Goal: Download file/media

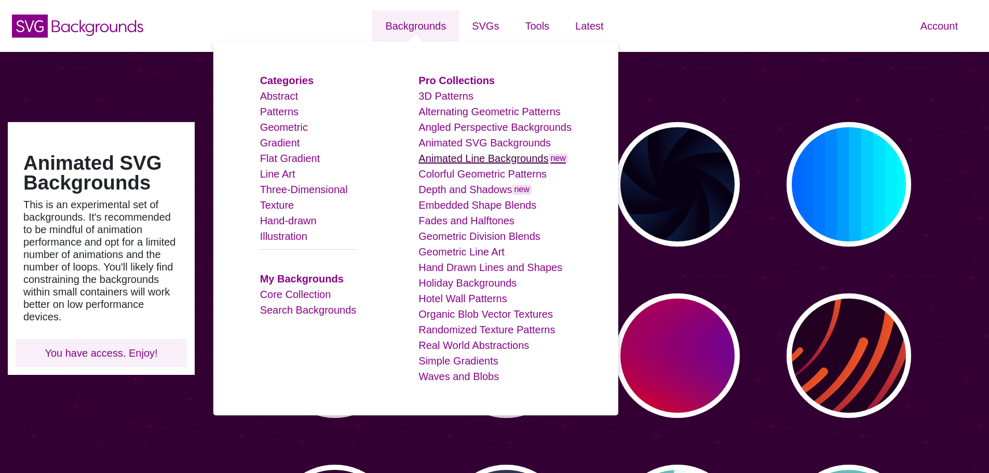
click at [523, 156] on link "Animated Line Backgrounds new" at bounding box center [494, 158] width 150 height 11
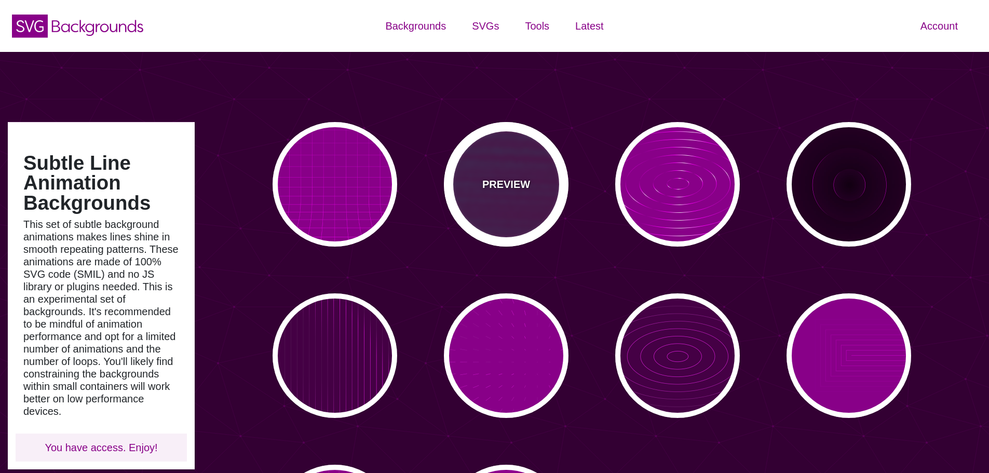
type input "#450057"
type input "#FFFFFF"
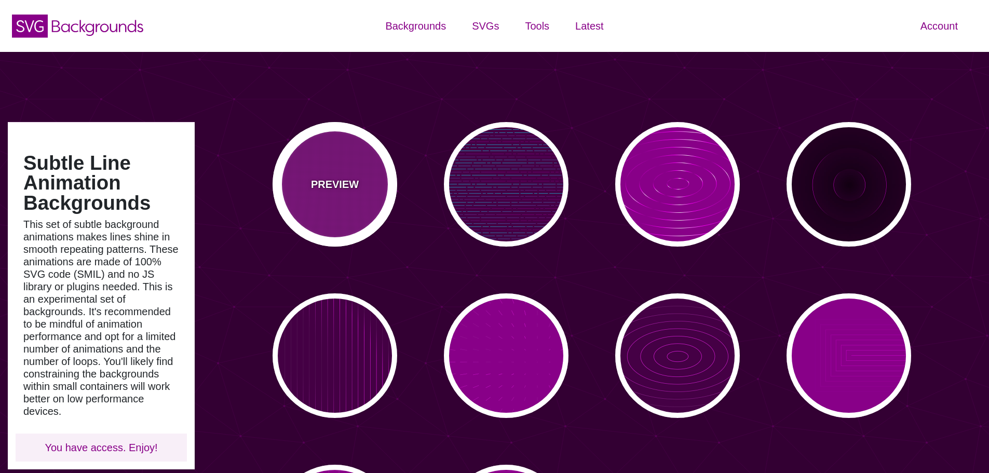
click at [370, 172] on div "PREVIEW" at bounding box center [335, 184] width 125 height 125
type input "#880088"
type input "#000000"
type input "0"
type input "5"
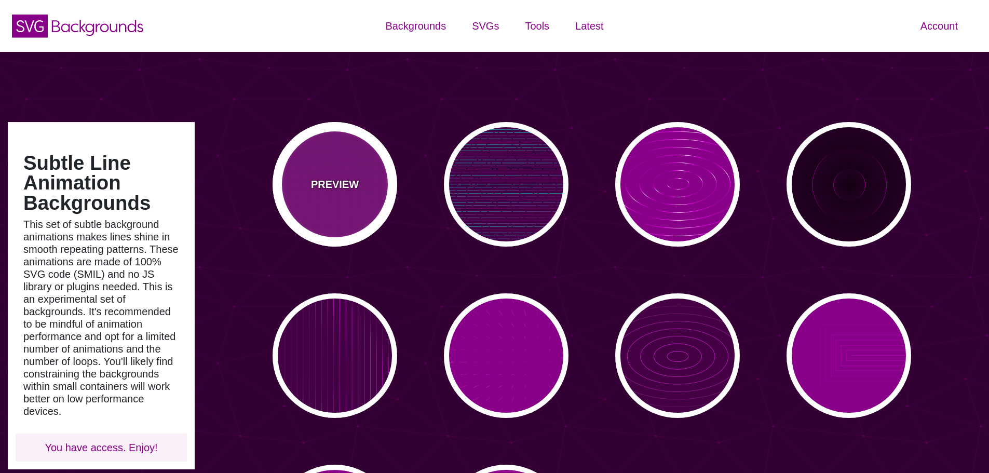
type input "999"
type input "0"
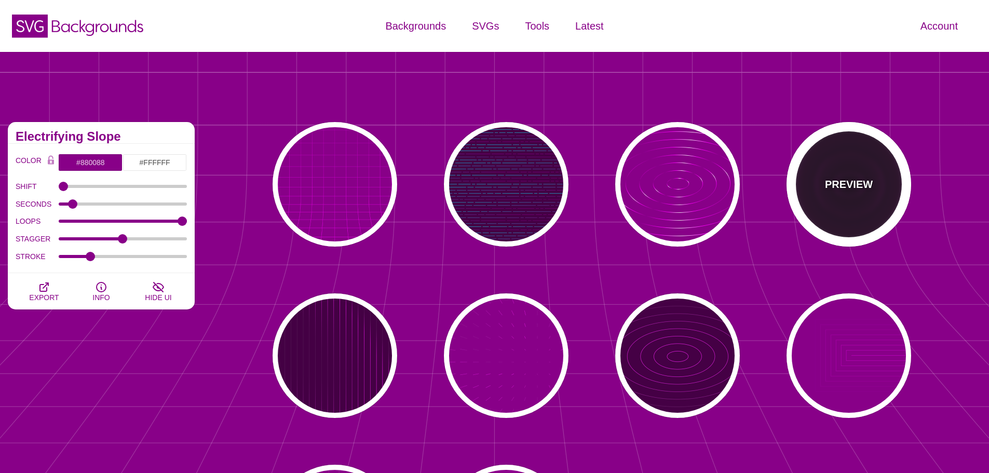
click at [837, 172] on div "PREVIEW" at bounding box center [849, 184] width 125 height 125
type input "#220022"
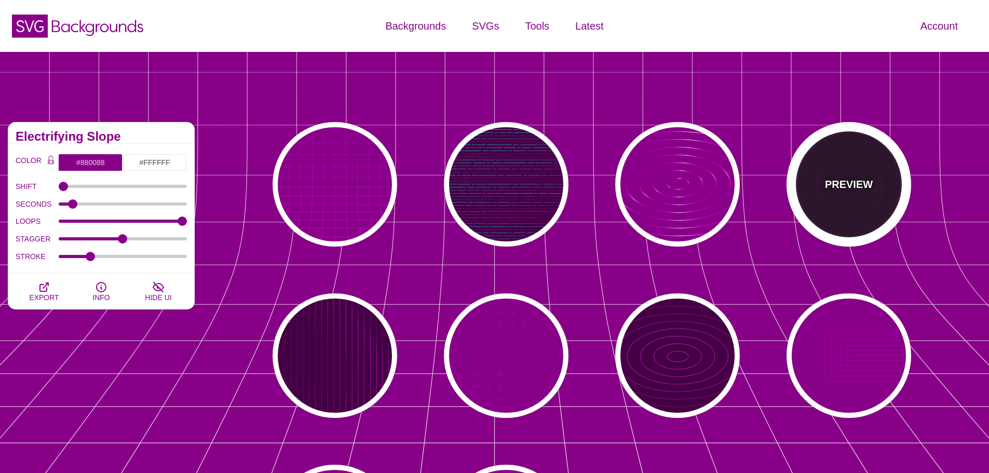
type input "#FF00FF"
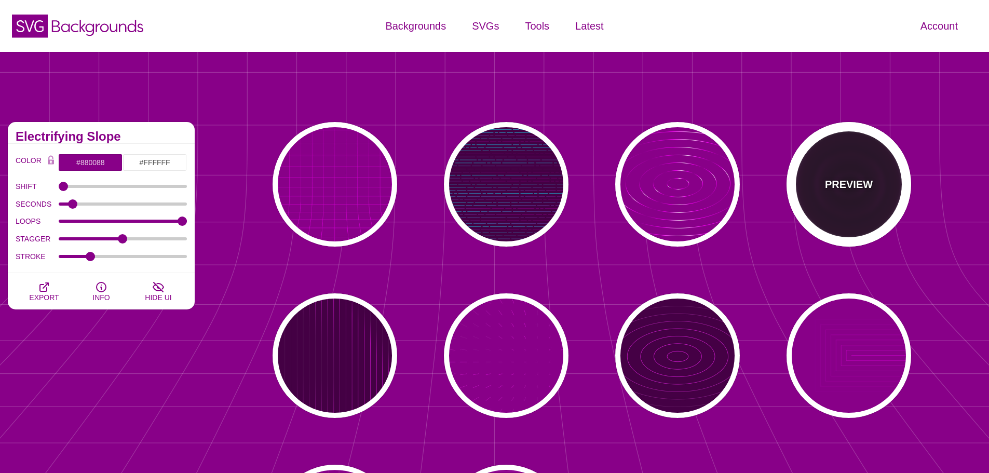
type input "#110011"
type input "6"
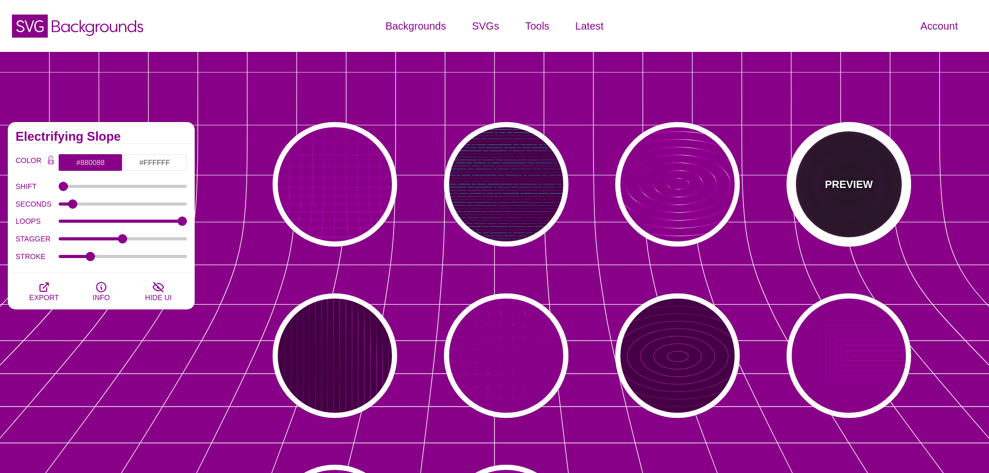
type input "999"
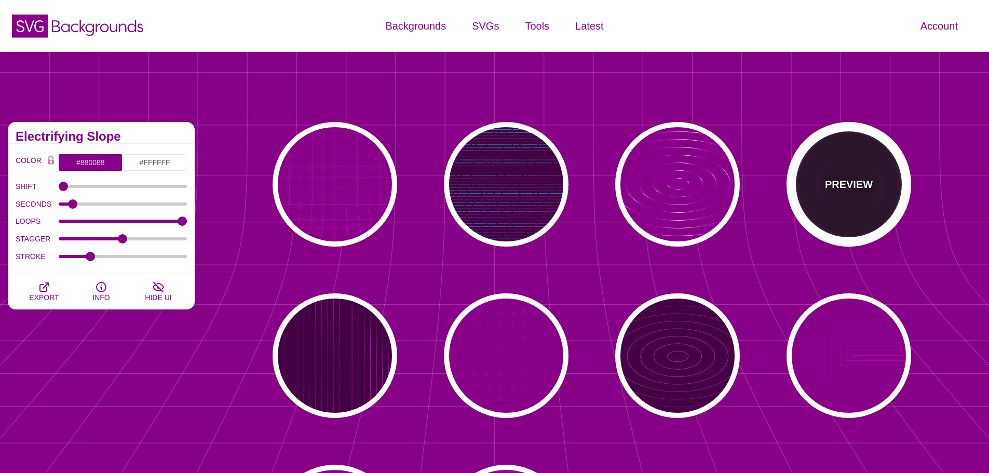
type input "1"
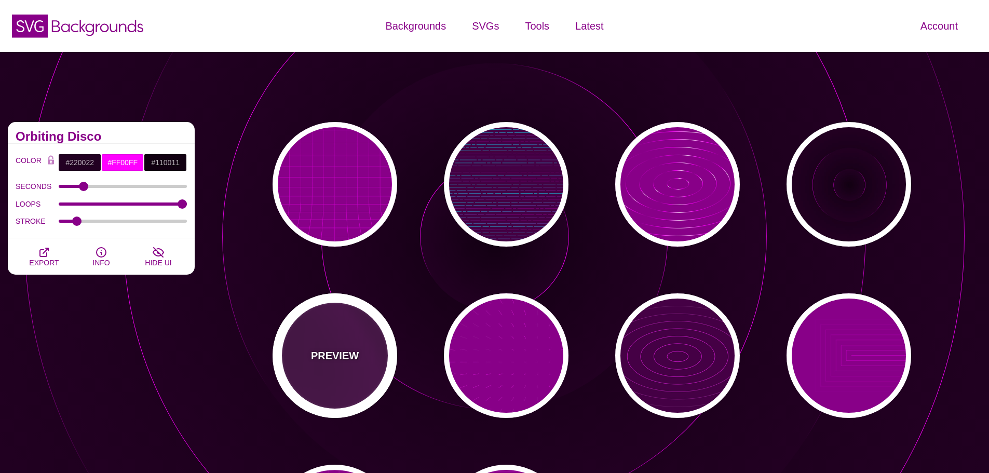
click at [365, 344] on div "PREVIEW" at bounding box center [335, 355] width 125 height 125
type input "#440044"
type input "#FFFFFF"
type input "20"
type input "0.1"
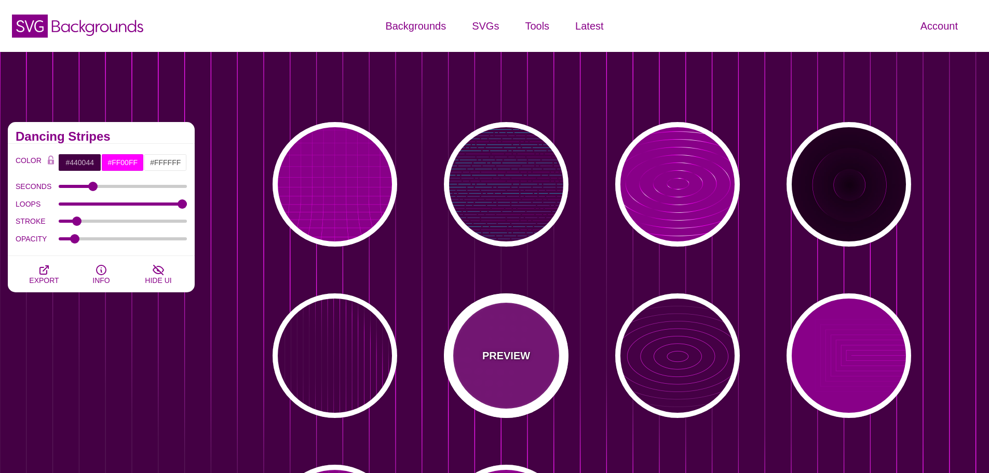
click at [478, 344] on div "PREVIEW" at bounding box center [506, 355] width 125 height 125
type input "#880088"
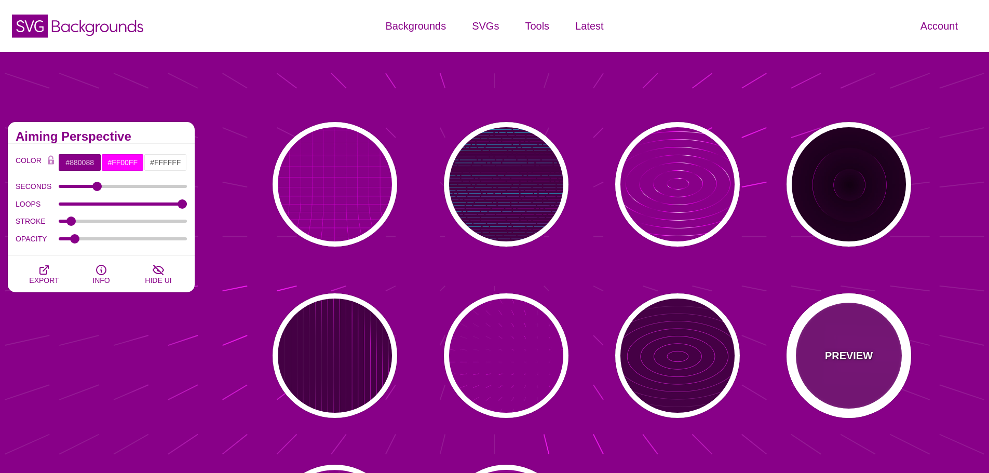
click at [842, 341] on div "PREVIEW" at bounding box center [849, 355] width 125 height 125
type input "5"
type input "0"
type input "1"
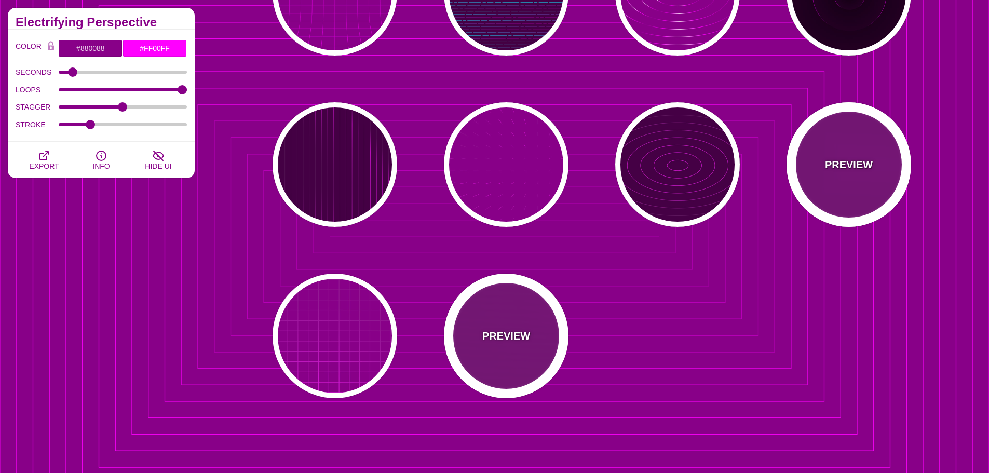
scroll to position [208, 0]
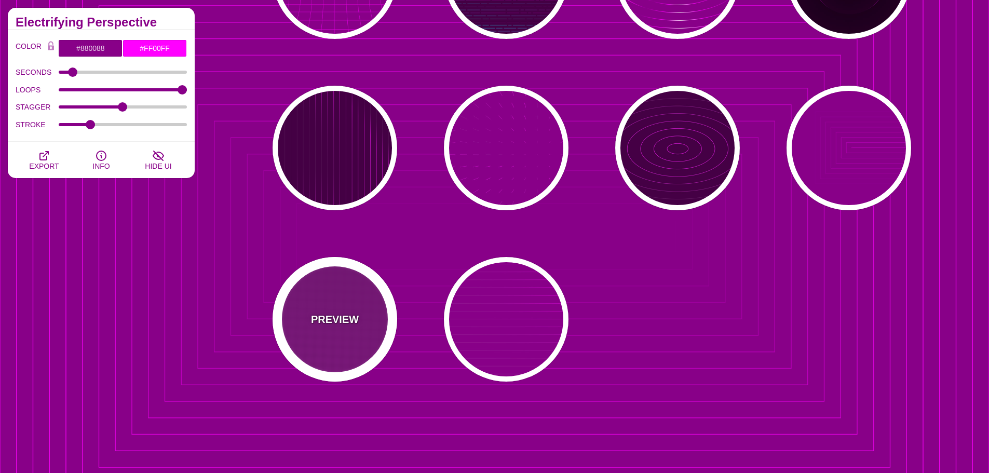
click at [383, 310] on div "PREVIEW" at bounding box center [335, 319] width 125 height 125
type input "20"
type input "1"
type input "0.1"
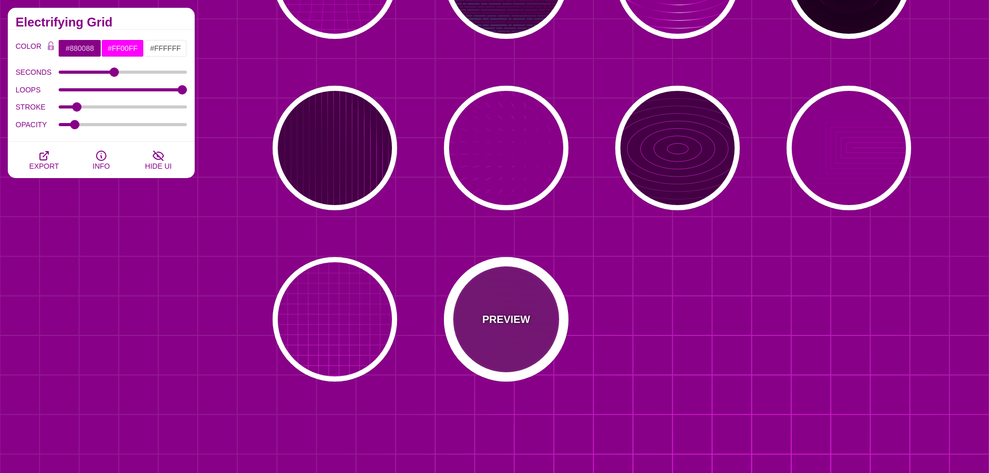
click at [493, 311] on div "PREVIEW" at bounding box center [506, 319] width 125 height 125
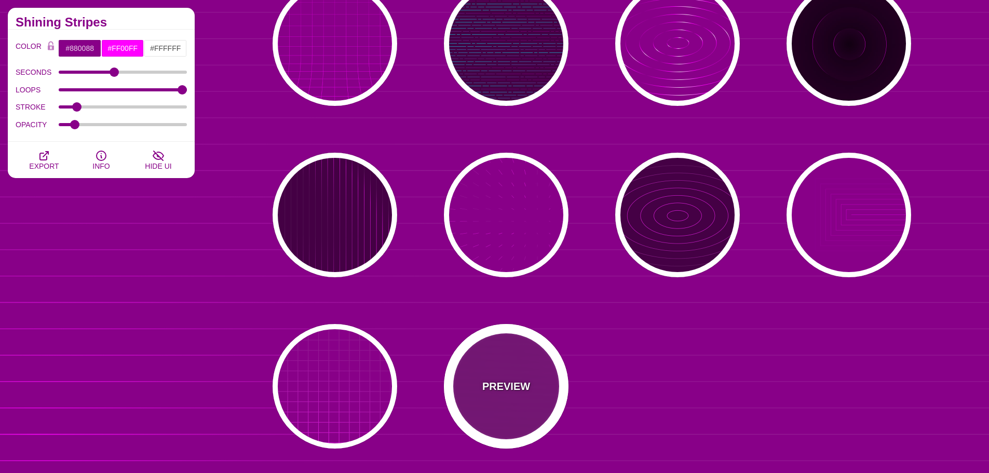
scroll to position [0, 0]
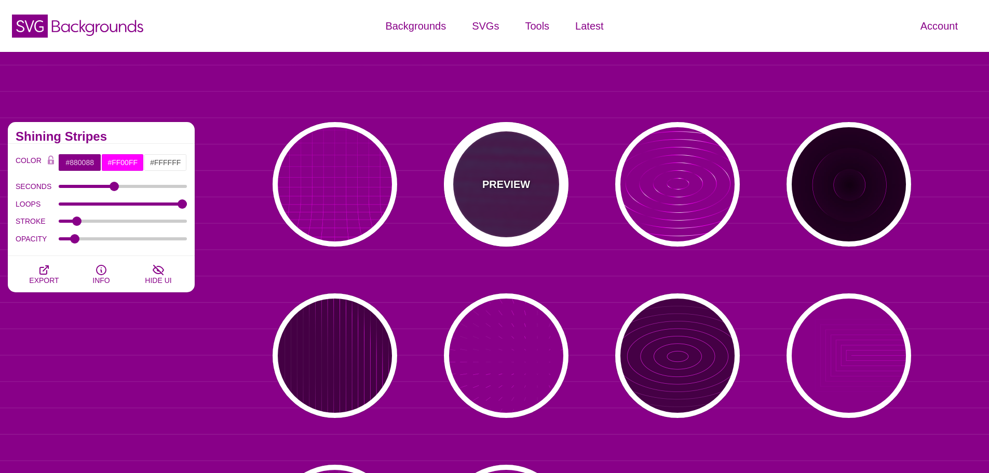
click at [549, 199] on div "PREVIEW" at bounding box center [506, 184] width 125 height 125
type input "#440044"
type input "#00FFFF"
type input "#FF0000"
type input "#880088"
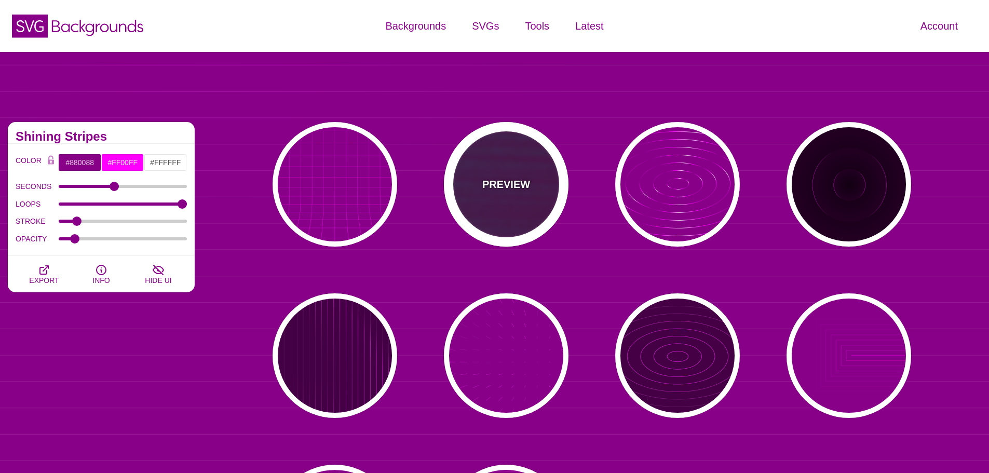
type input "15"
type input "1"
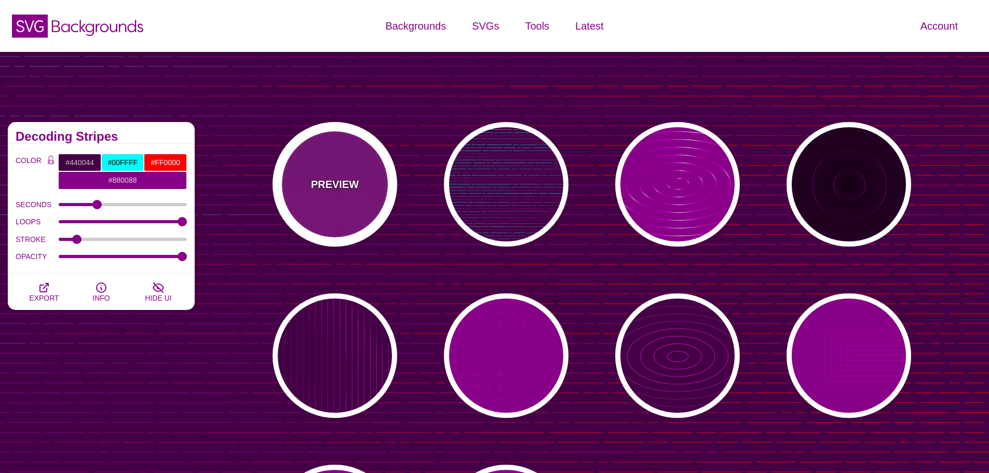
click at [379, 193] on div "PREVIEW" at bounding box center [335, 184] width 125 height 125
type input "#880088"
type input "#FFFFFF"
type input "0"
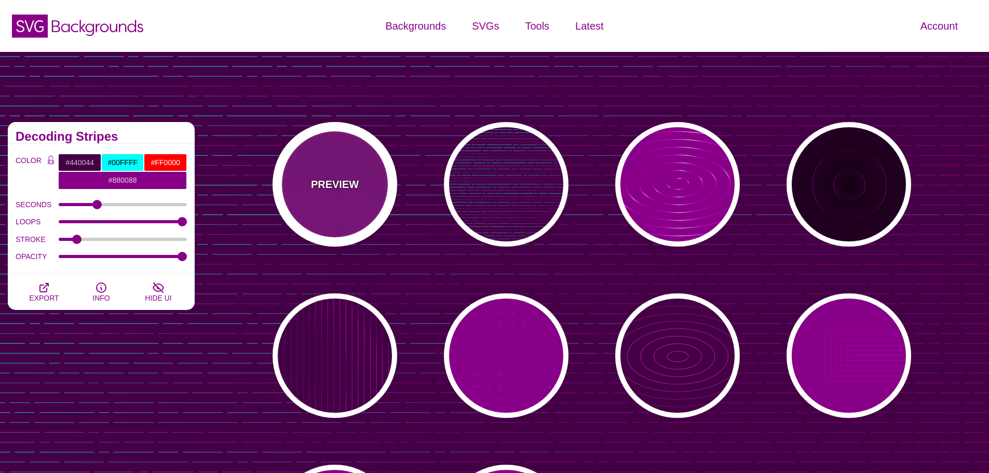
type input "5"
type input "999"
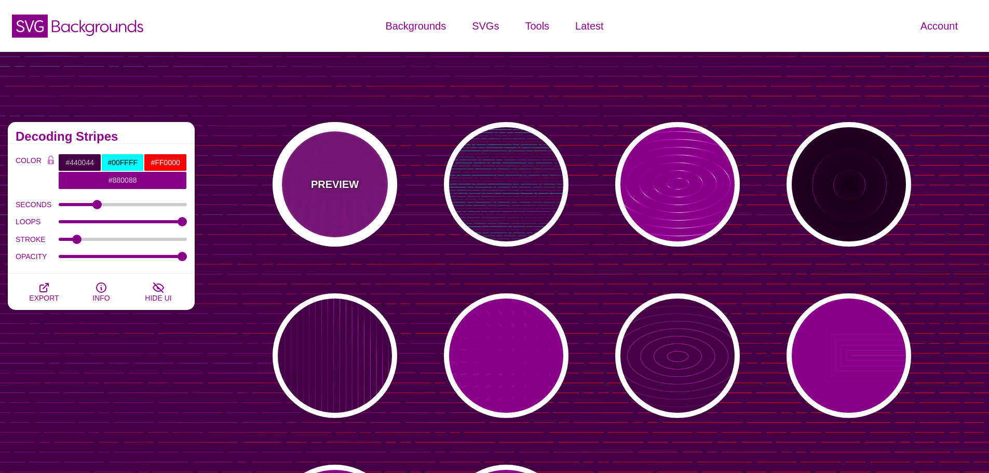
type input "0"
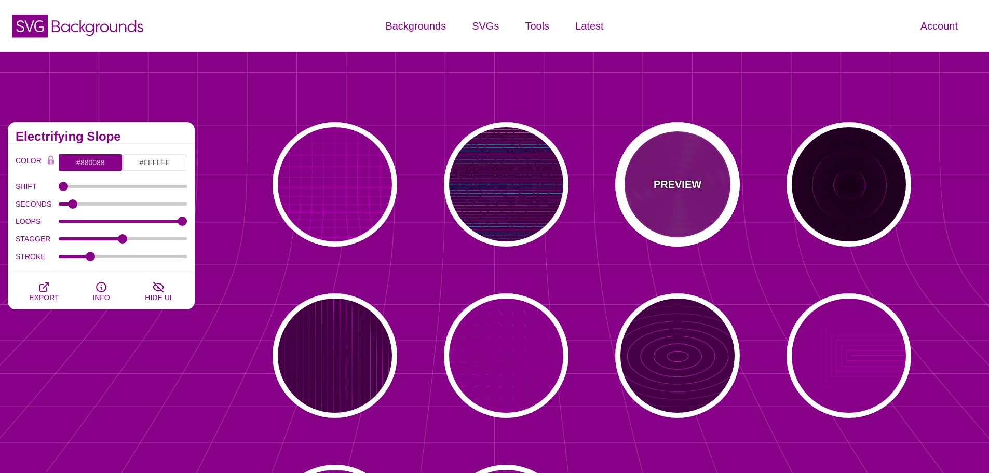
click at [683, 191] on p "PREVIEW" at bounding box center [678, 185] width 48 height 16
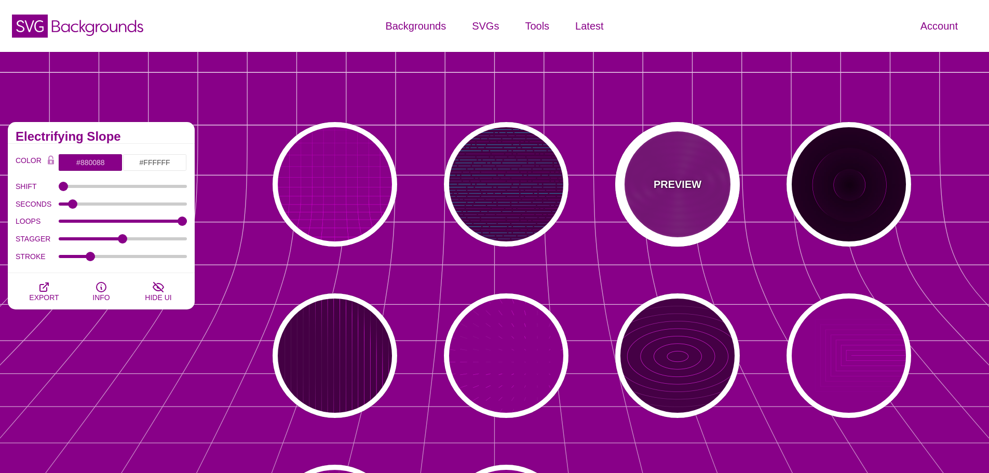
type input "#FF00FF"
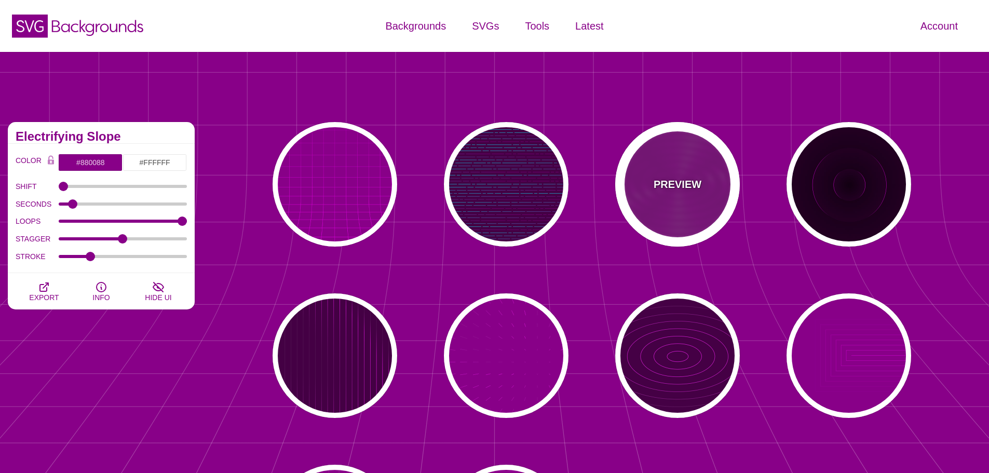
type input "#FFFFFF"
type input "10000"
type input "99"
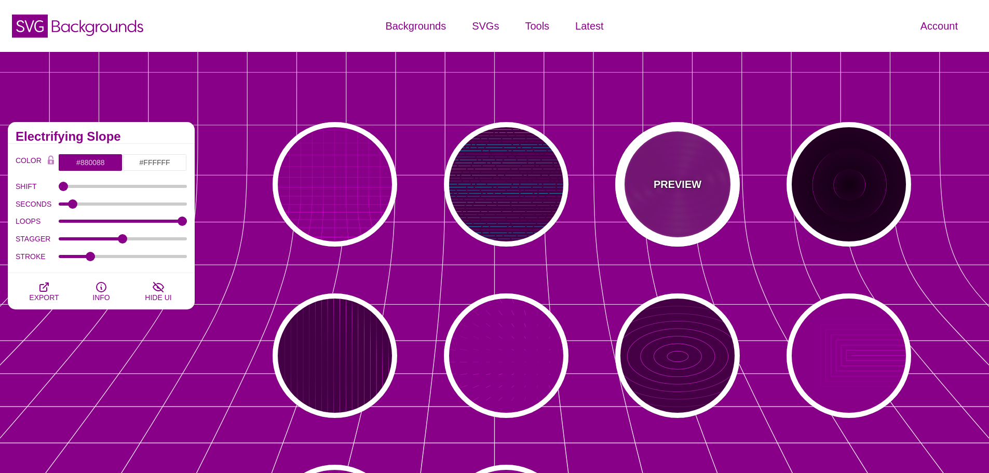
type input "50"
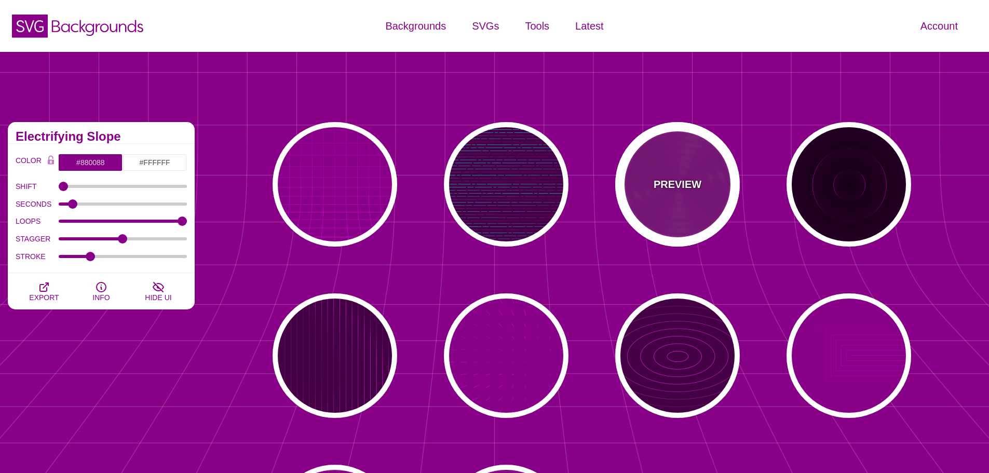
type input "1"
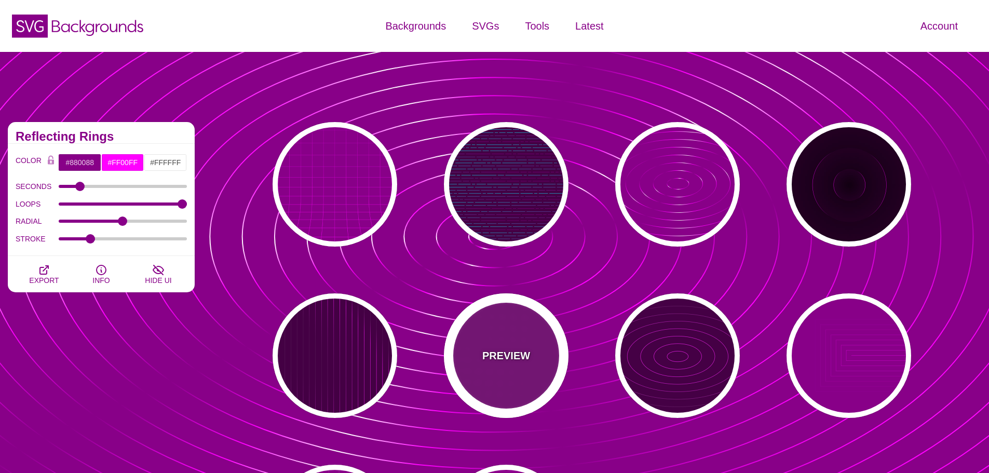
click at [524, 321] on div "PREVIEW" at bounding box center [506, 355] width 125 height 125
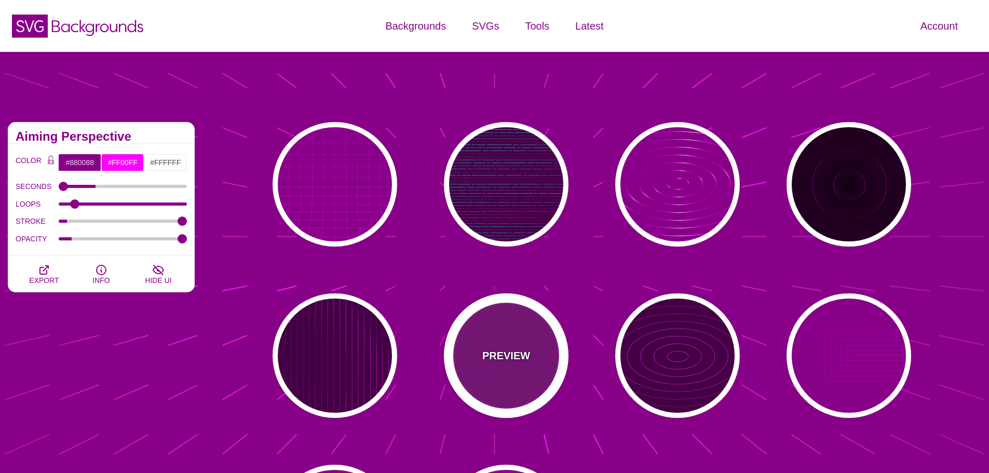
type input "15"
type input "999"
type input "1"
type input "0.1"
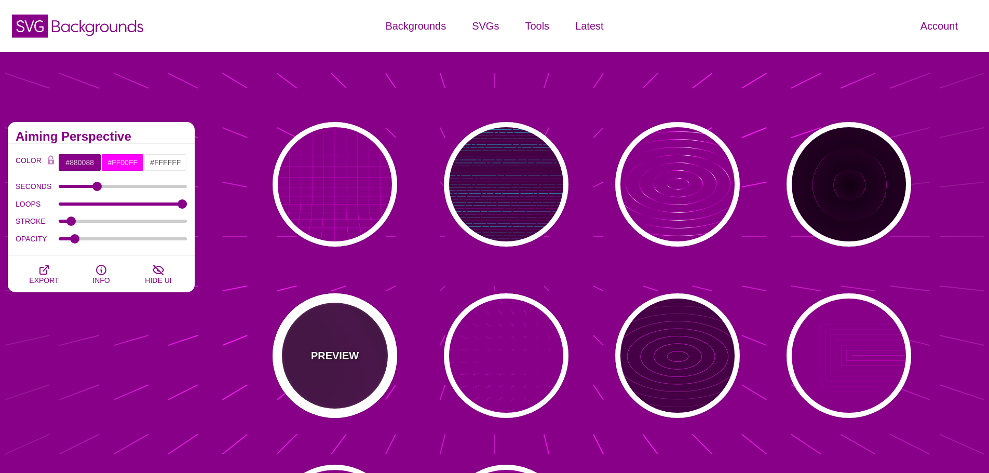
click at [362, 327] on div "PREVIEW" at bounding box center [335, 355] width 125 height 125
type input "#440044"
type input "20"
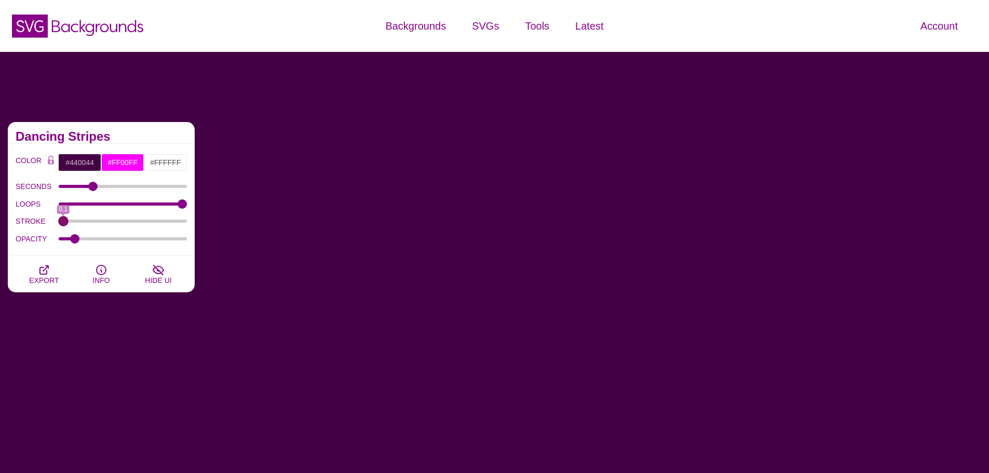
drag, startPoint x: 78, startPoint y: 220, endPoint x: 0, endPoint y: 227, distance: 78.2
click at [59, 223] on input "STROKE" at bounding box center [123, 221] width 129 height 4
drag, startPoint x: 67, startPoint y: 221, endPoint x: 92, endPoint y: 225, distance: 25.8
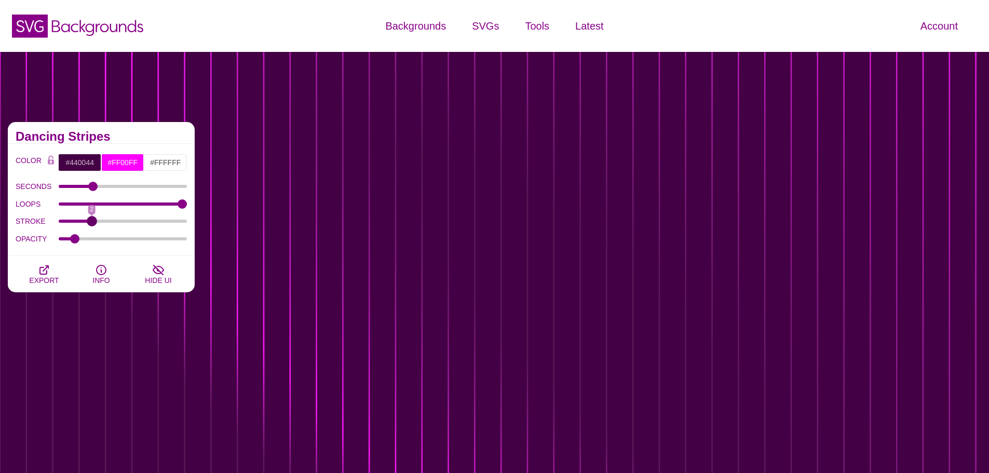
type input "2"
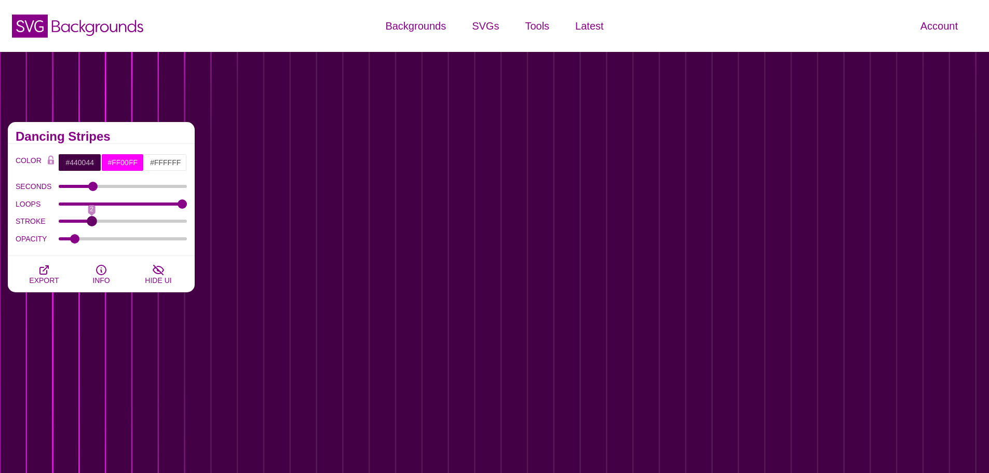
click at [92, 223] on input "STROKE" at bounding box center [123, 221] width 129 height 4
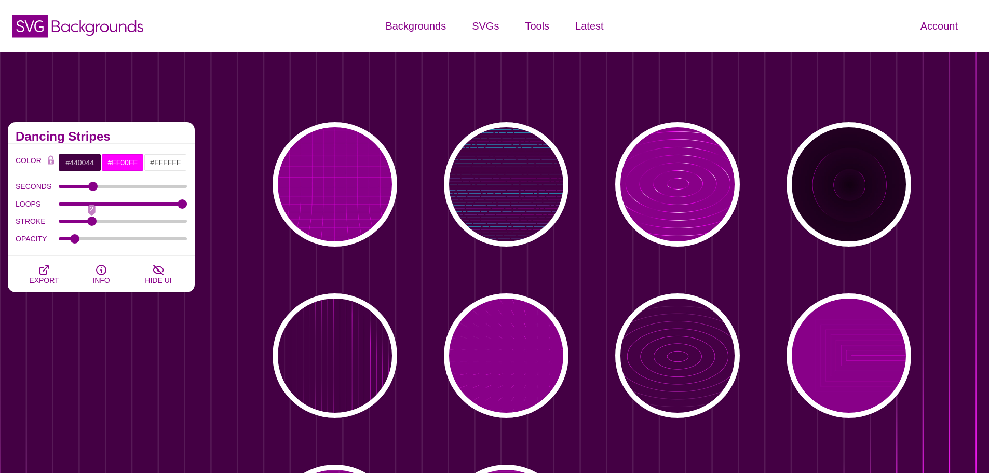
click at [258, 212] on div "PREVIEW PREVIEW PREVIEW PREVIEW PREVIEW PREVIEW PREVIEW PREVIEW PREVIEW PREVIEW" at bounding box center [596, 355] width 787 height 483
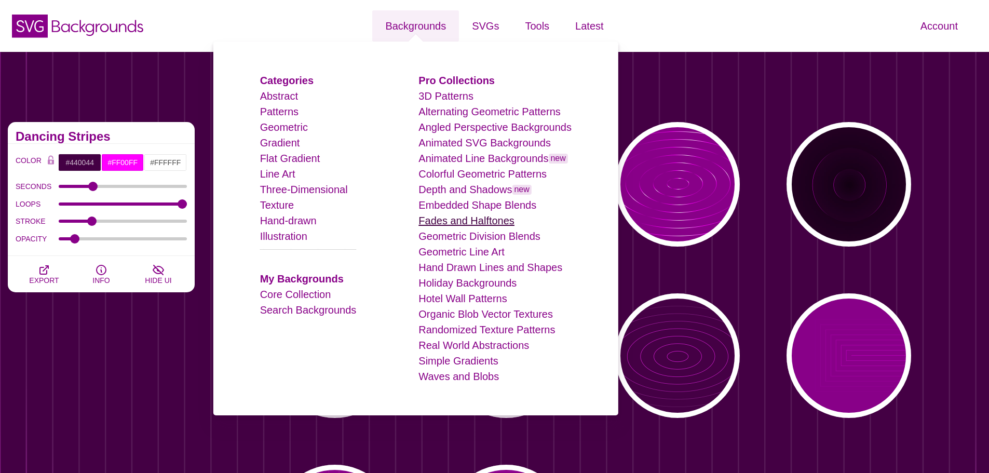
click at [491, 224] on link "Fades and Halftones" at bounding box center [467, 220] width 96 height 11
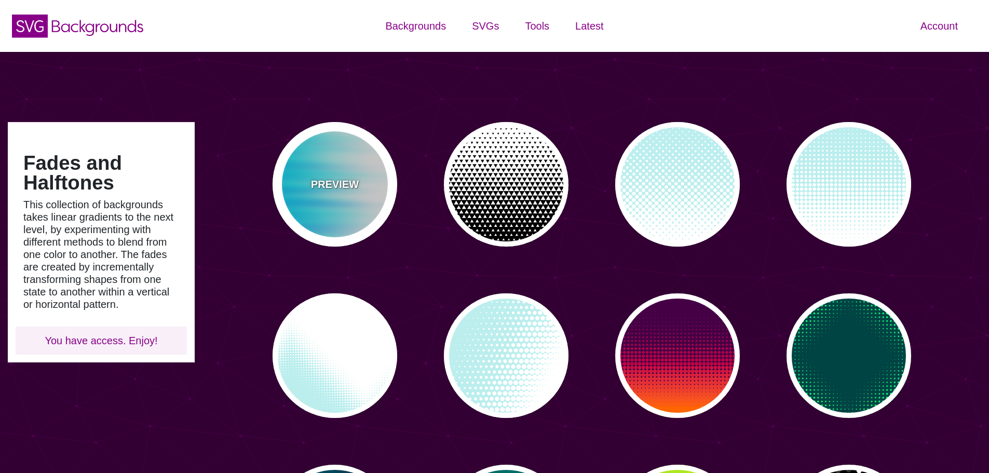
type input "#450057"
type input "#FFFFFF"
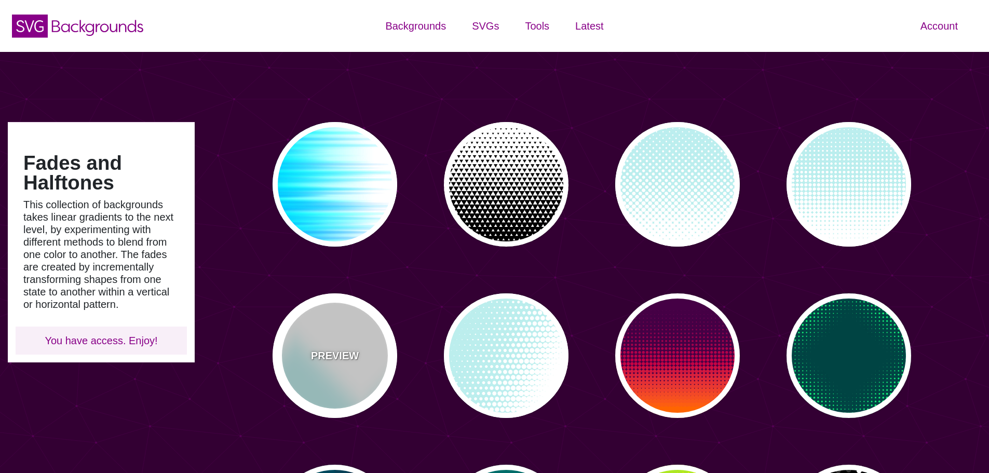
click at [357, 321] on div "PREVIEW" at bounding box center [335, 355] width 125 height 125
type input "#BBEEEE"
type input "0"
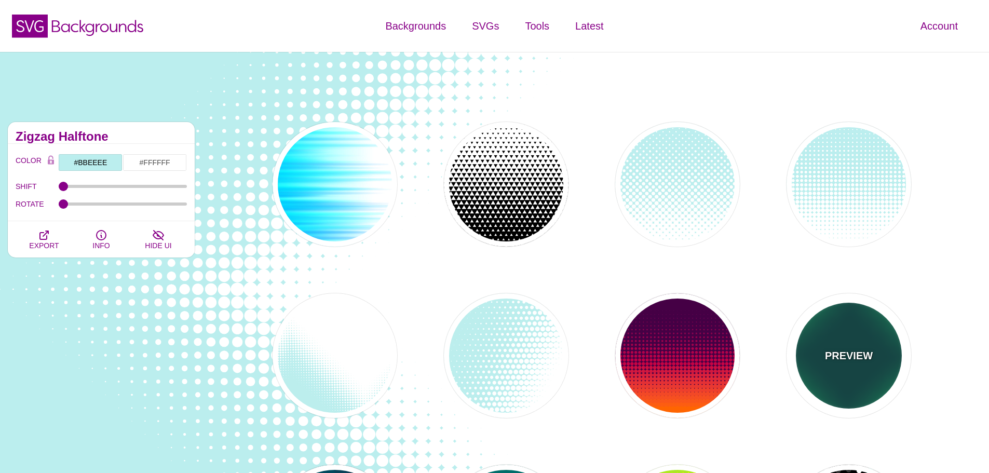
click at [874, 335] on div "PREVIEW" at bounding box center [849, 355] width 125 height 125
type input "#004444"
type input "#11EE77"
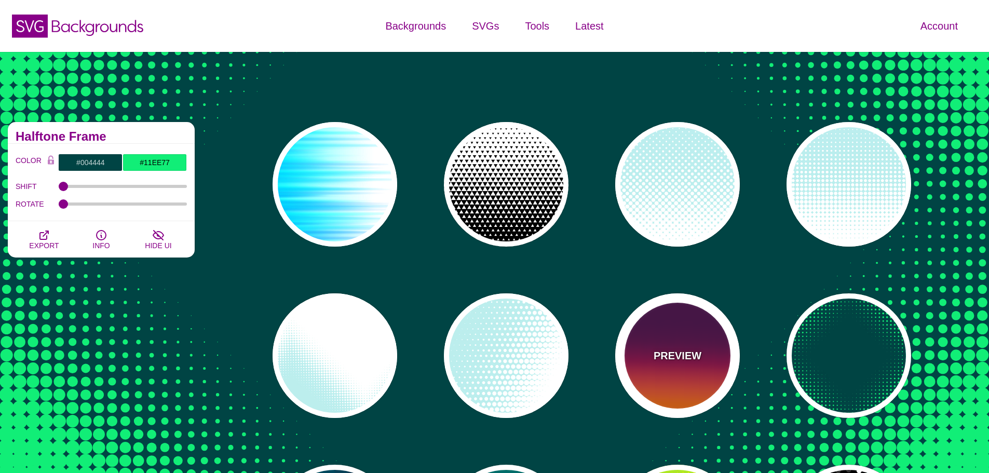
click at [654, 346] on div "PREVIEW" at bounding box center [677, 355] width 125 height 125
type input "#440044"
type input "#FF6600"
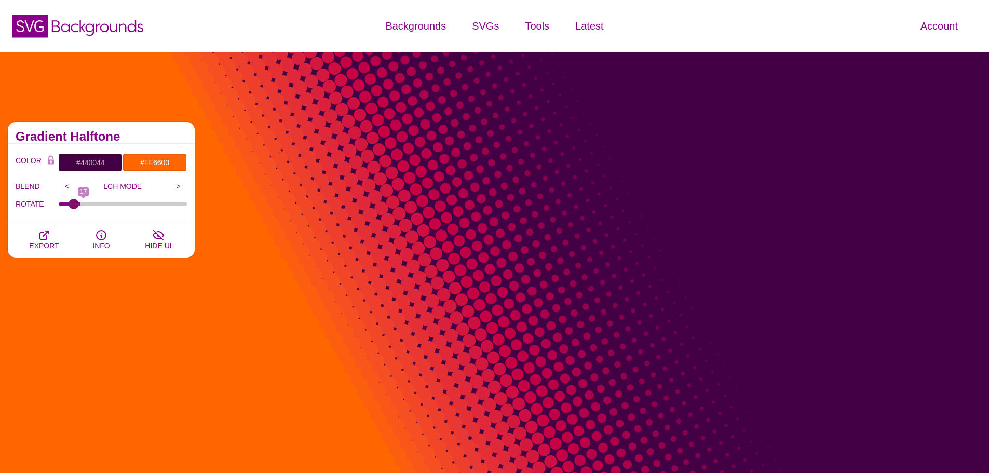
type input "0"
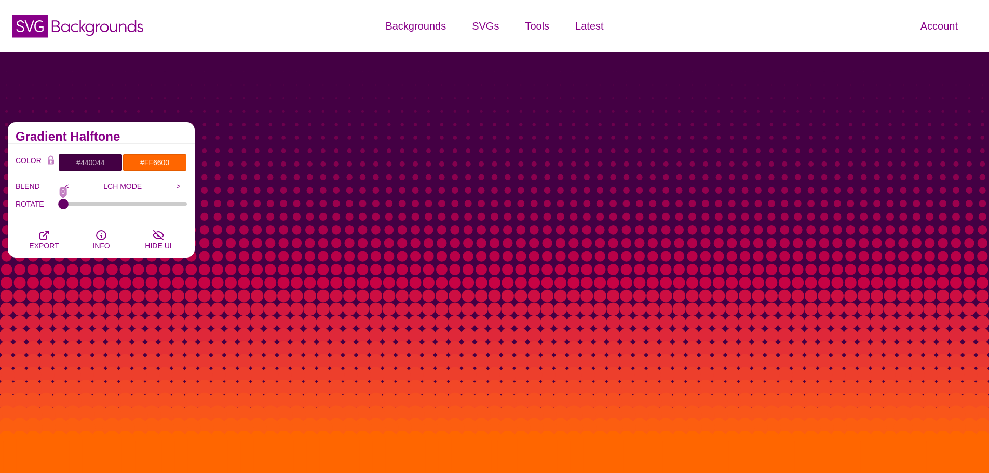
drag, startPoint x: 66, startPoint y: 203, endPoint x: 46, endPoint y: 205, distance: 20.9
click at [59, 205] on input "ROTATE" at bounding box center [123, 204] width 129 height 4
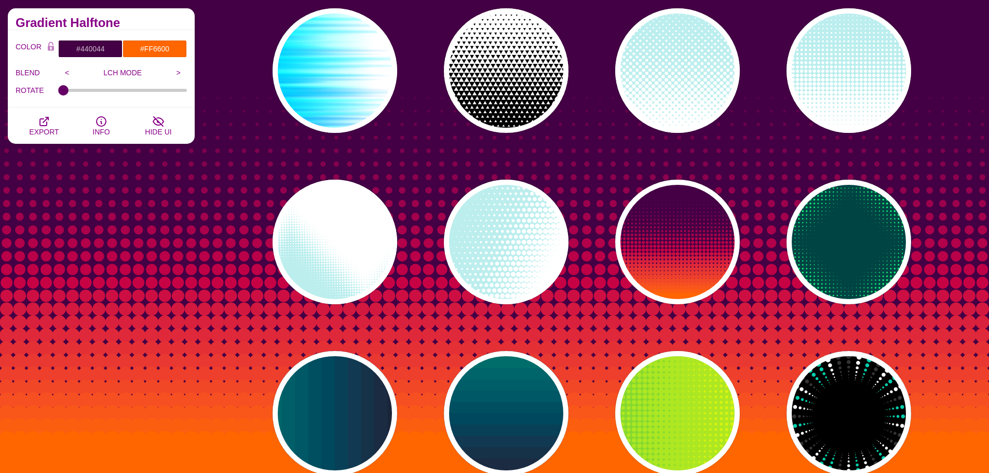
scroll to position [156, 0]
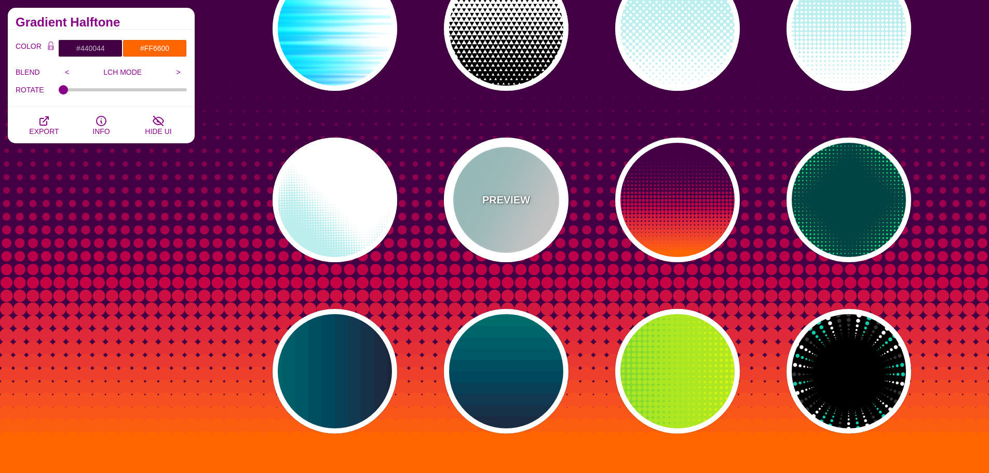
click at [529, 212] on div "PREVIEW" at bounding box center [506, 200] width 125 height 125
type input "#BBEEEE"
type input "#FFFFFF"
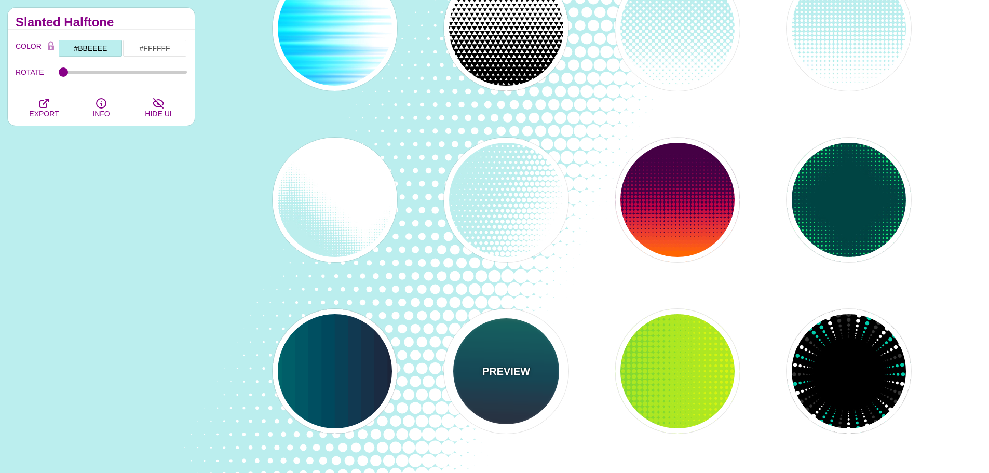
click at [510, 347] on div "PREVIEW" at bounding box center [506, 371] width 125 height 125
type input "#110011"
type input "#448866"
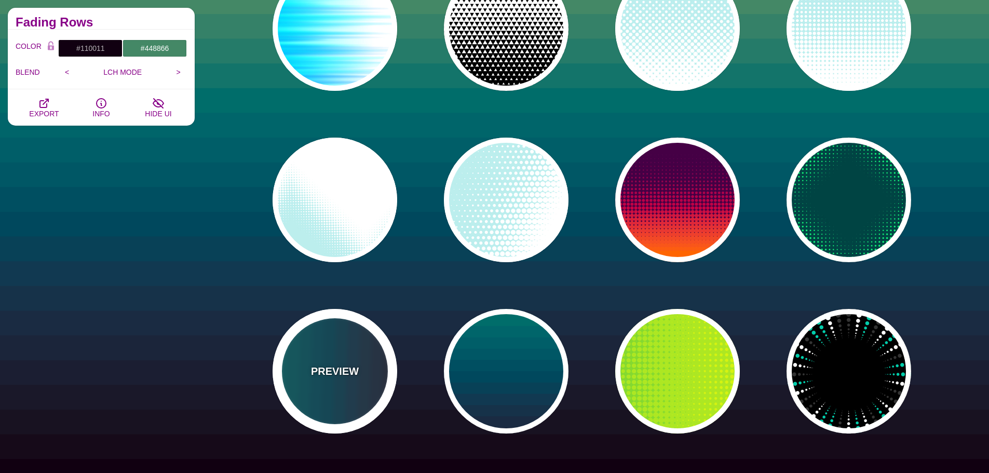
click at [357, 345] on div "PREVIEW" at bounding box center [335, 371] width 125 height 125
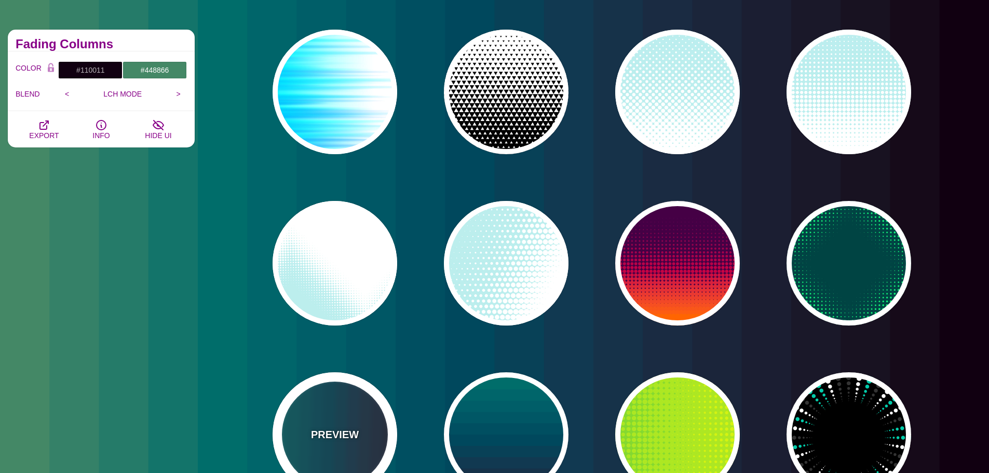
scroll to position [0, 0]
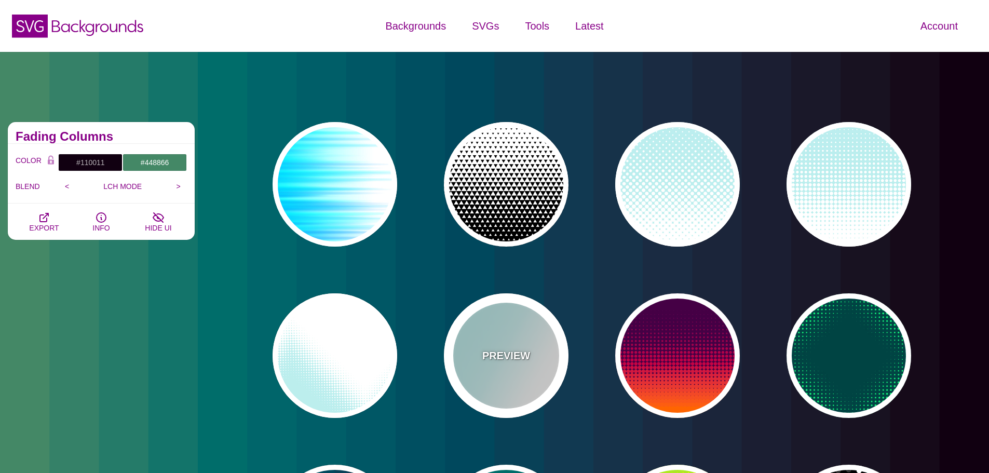
click at [509, 335] on div "PREVIEW" at bounding box center [506, 355] width 125 height 125
type input "#BBEEEE"
type input "#FFFFFF"
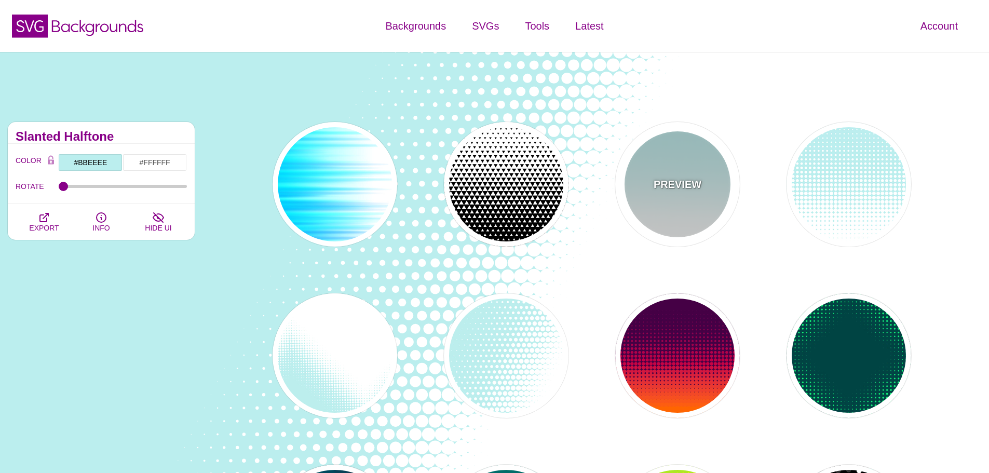
click at [700, 197] on div "PREVIEW" at bounding box center [677, 184] width 125 height 125
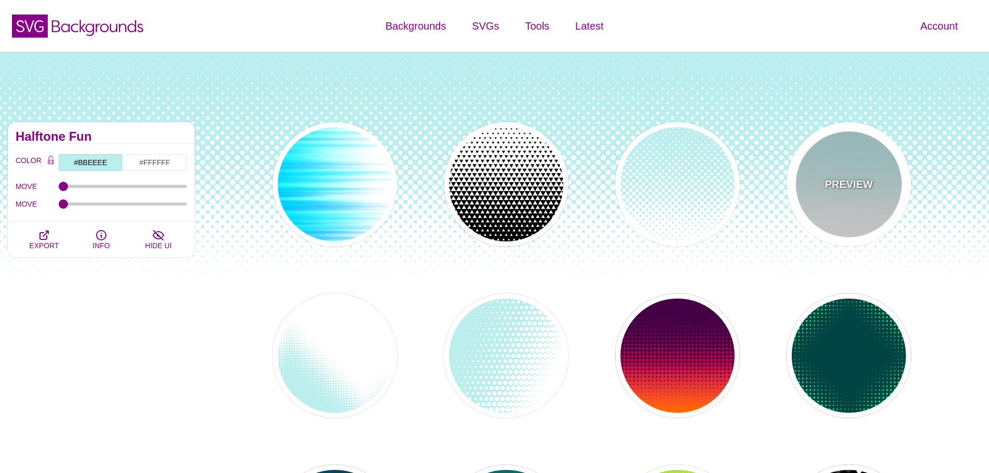
click at [851, 179] on p "PREVIEW" at bounding box center [849, 185] width 48 height 16
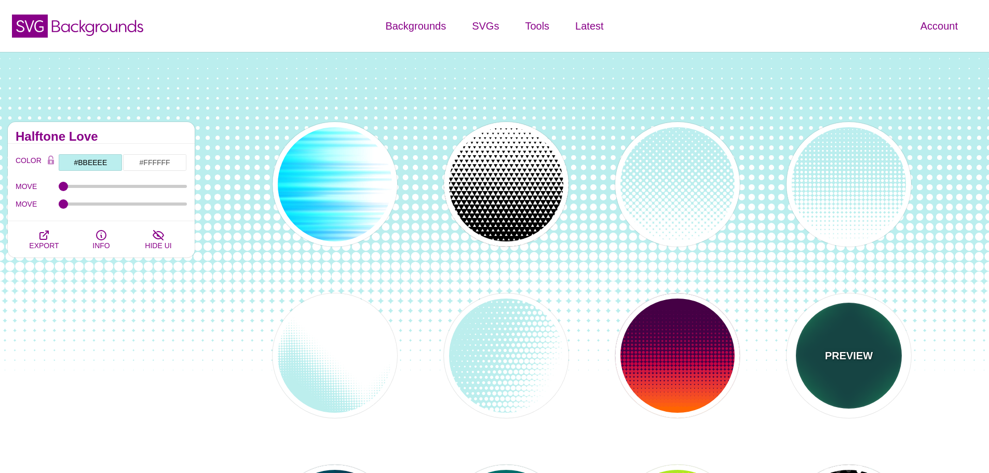
click at [862, 322] on div "PREVIEW" at bounding box center [849, 355] width 125 height 125
type input "#004444"
type input "#11EE77"
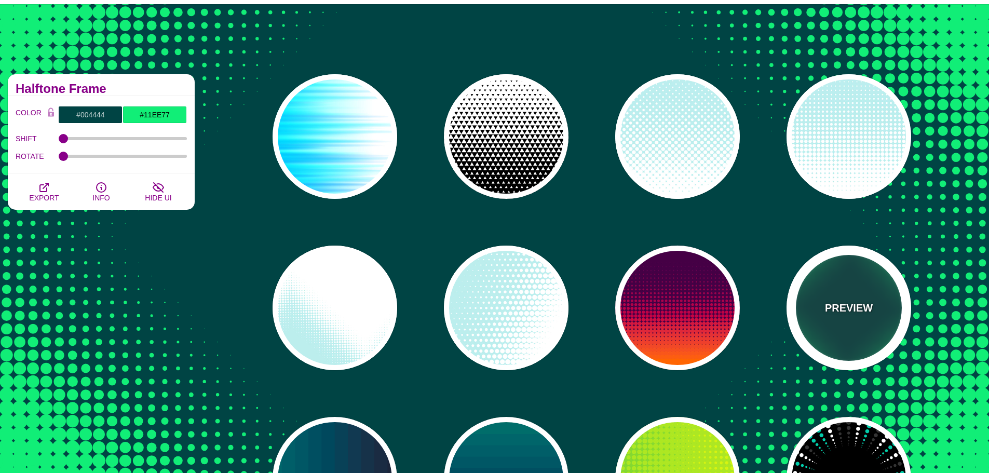
scroll to position [104, 0]
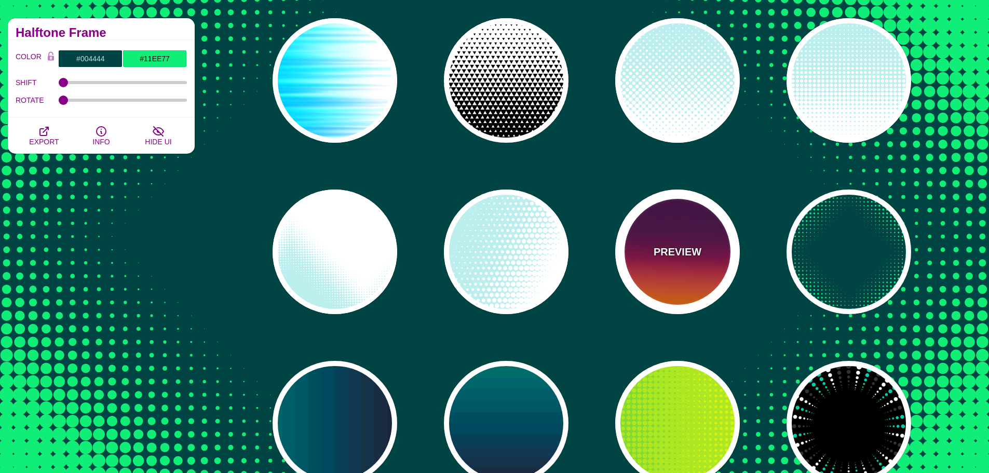
click at [693, 273] on div "PREVIEW" at bounding box center [677, 252] width 125 height 125
type input "#440044"
type input "#FF6600"
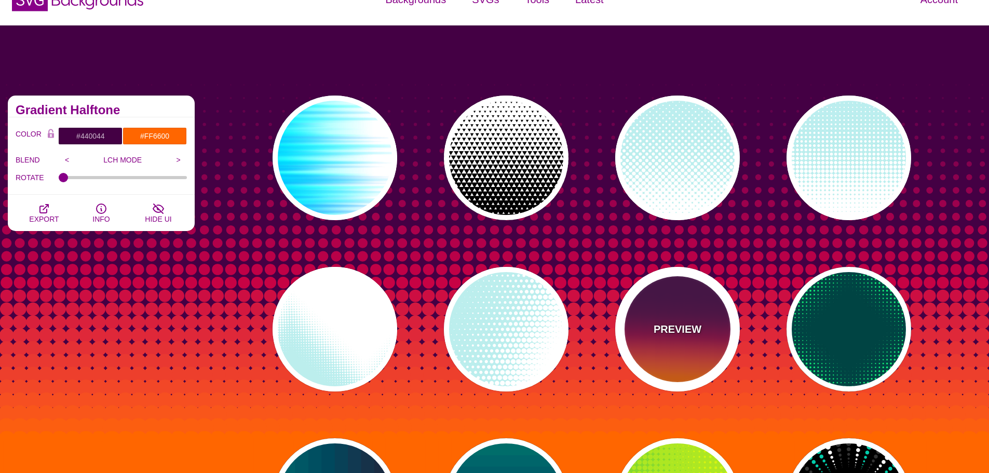
scroll to position [0, 0]
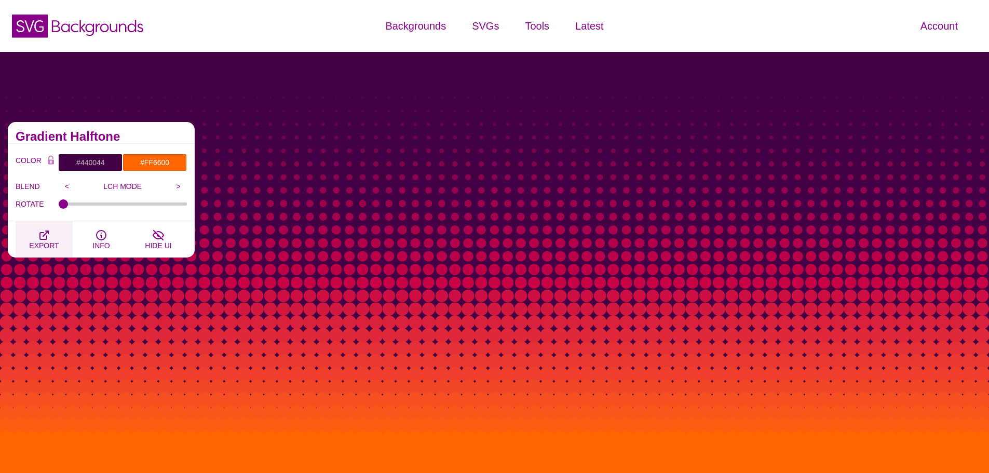
click at [48, 232] on icon "button" at bounding box center [44, 235] width 8 height 8
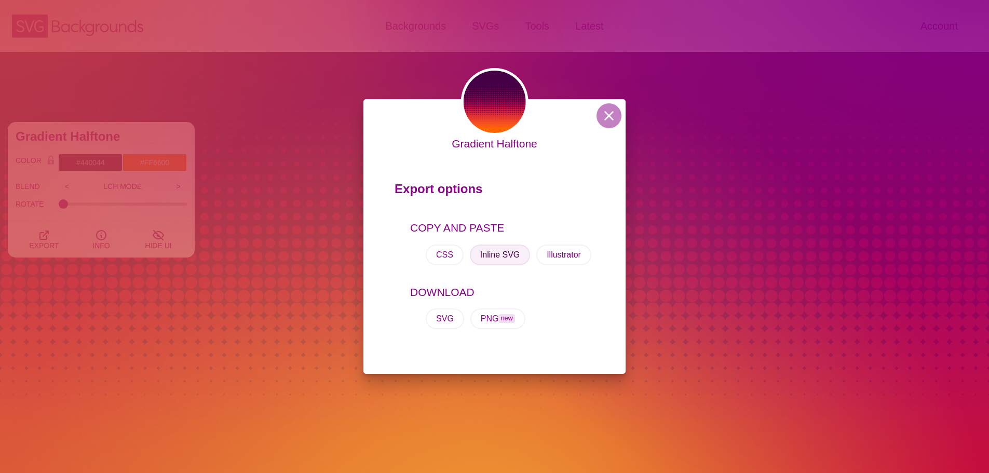
click at [490, 257] on button "Inline SVG" at bounding box center [500, 255] width 60 height 21
click at [908, 171] on div "Gradient Halftone Export options COPY AND PASTE CSS Inline SVG Illustrator DOWN…" at bounding box center [494, 236] width 989 height 473
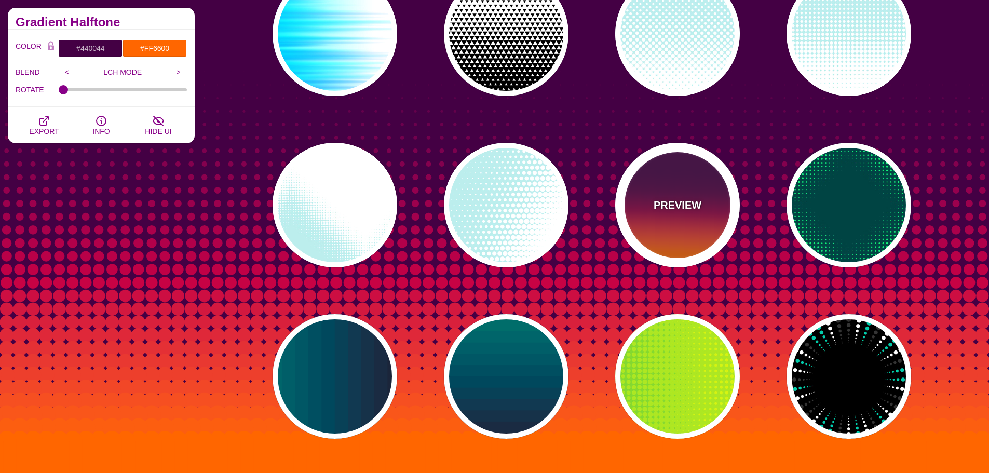
scroll to position [156, 0]
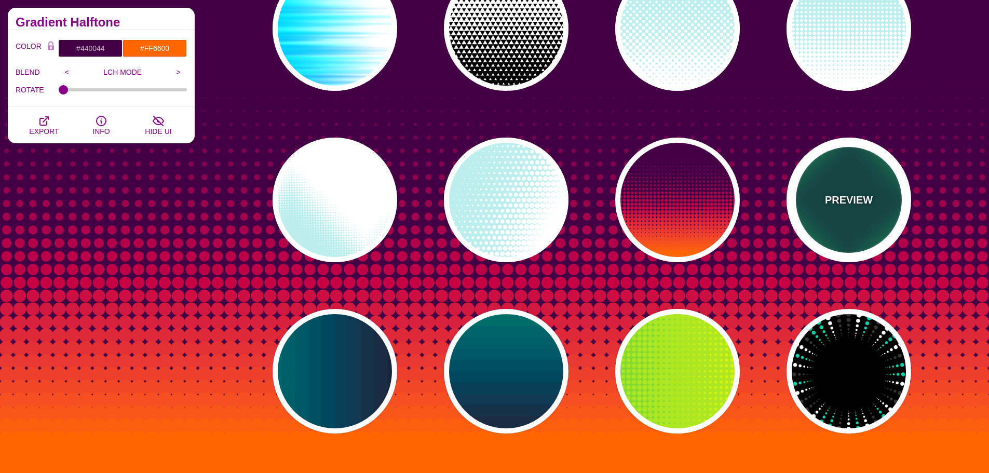
click at [813, 206] on div "PREVIEW" at bounding box center [849, 200] width 125 height 125
type input "#004444"
type input "#11EE77"
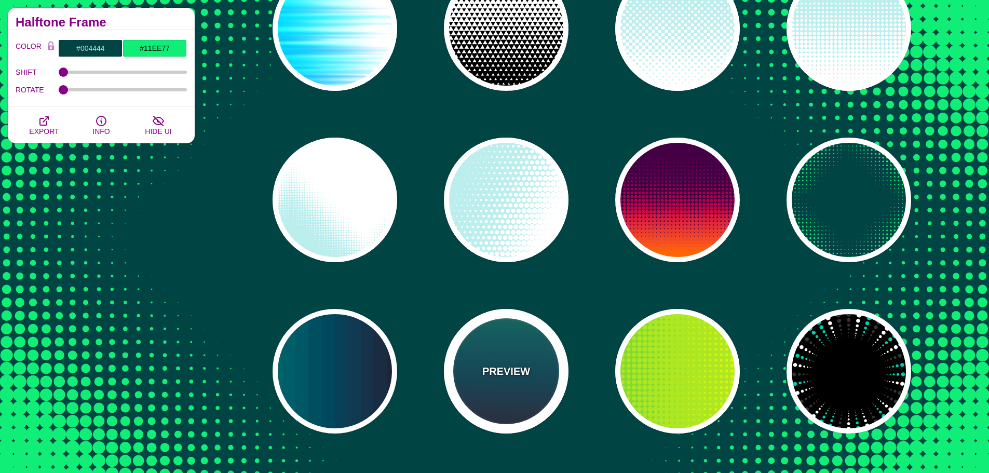
click at [528, 362] on div "PREVIEW" at bounding box center [506, 371] width 125 height 125
type input "#110011"
type input "#448866"
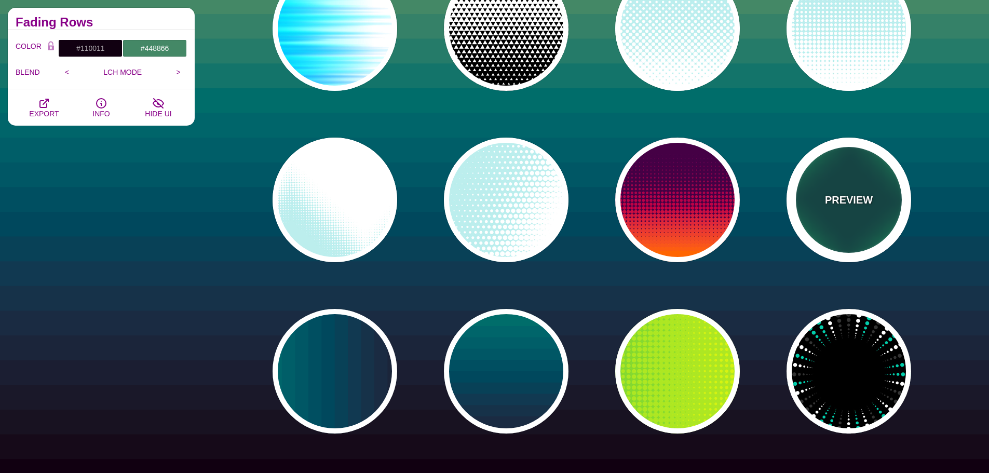
click at [895, 205] on div "PREVIEW" at bounding box center [849, 200] width 125 height 125
type input "#004444"
type input "#11EE77"
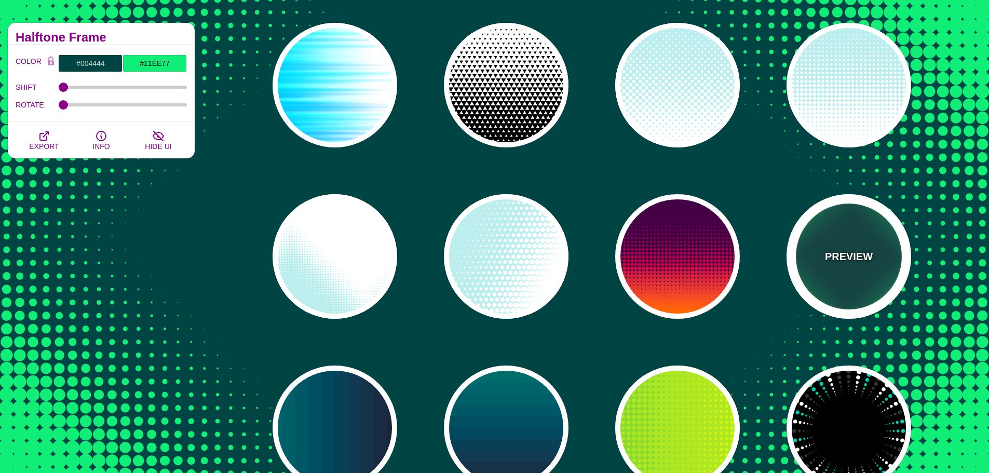
scroll to position [0, 0]
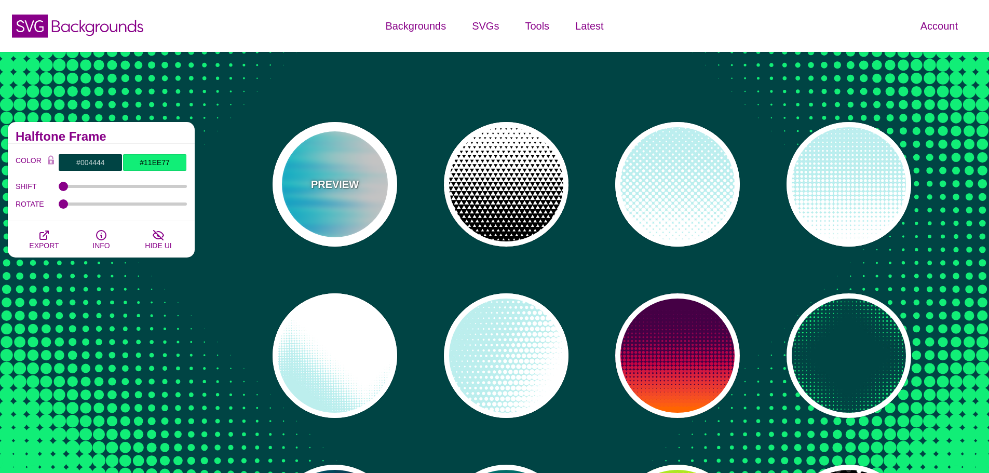
click at [372, 168] on div "PREVIEW" at bounding box center [335, 184] width 125 height 125
type input "#FFFFFF"
type input "#0099FF"
type input "#00FFFF"
type input "0"
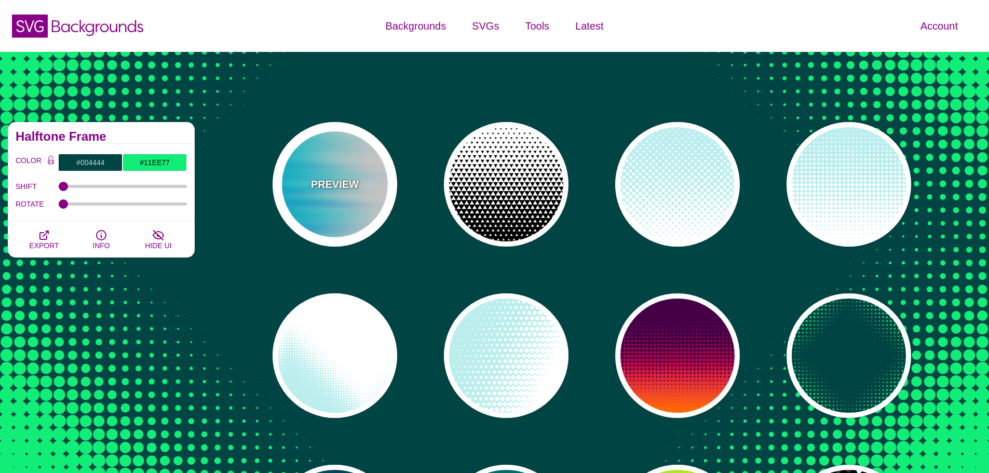
type input "0.5"
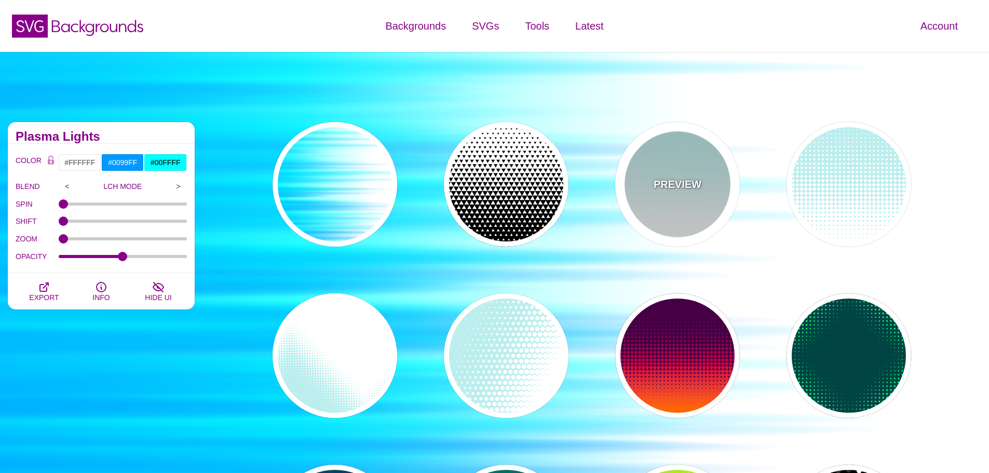
click at [707, 176] on div "PREVIEW" at bounding box center [677, 184] width 125 height 125
type input "#BBEEEE"
type input "#FFFFFF"
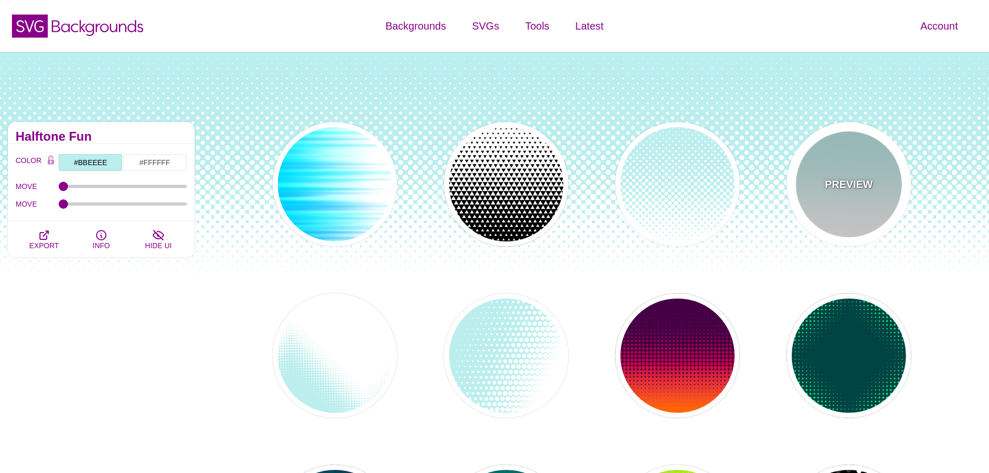
click at [822, 198] on div "PREVIEW" at bounding box center [849, 184] width 125 height 125
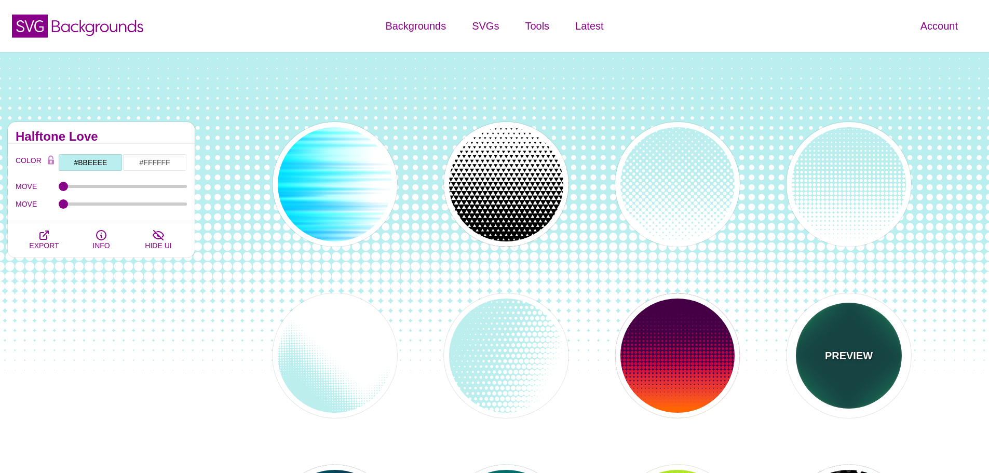
click at [873, 336] on div "PREVIEW" at bounding box center [849, 355] width 125 height 125
type input "#004444"
type input "#11EE77"
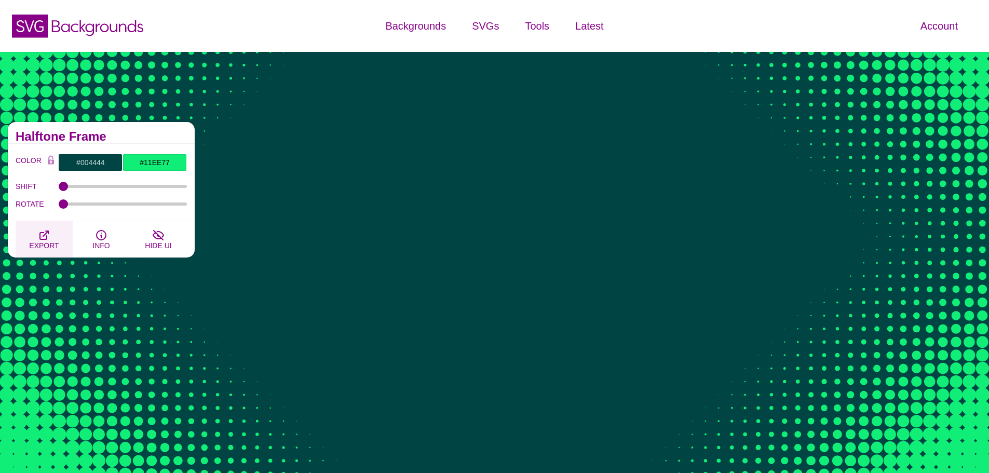
click at [55, 232] on button "EXPORT" at bounding box center [44, 239] width 57 height 36
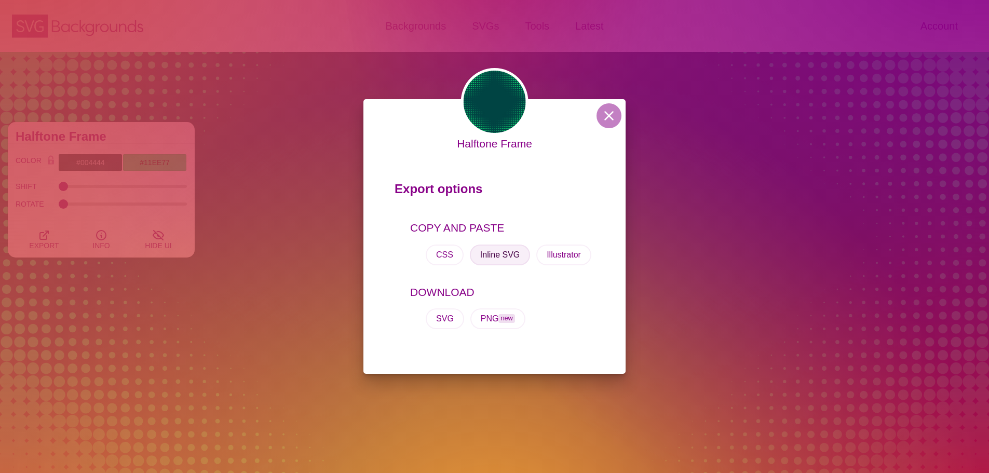
click at [510, 259] on button "Inline SVG" at bounding box center [500, 255] width 60 height 21
click at [943, 212] on div "Halftone Frame Export options COPY AND PASTE CSS Inline SVG Illustrator DOWNLOA…" at bounding box center [494, 236] width 989 height 473
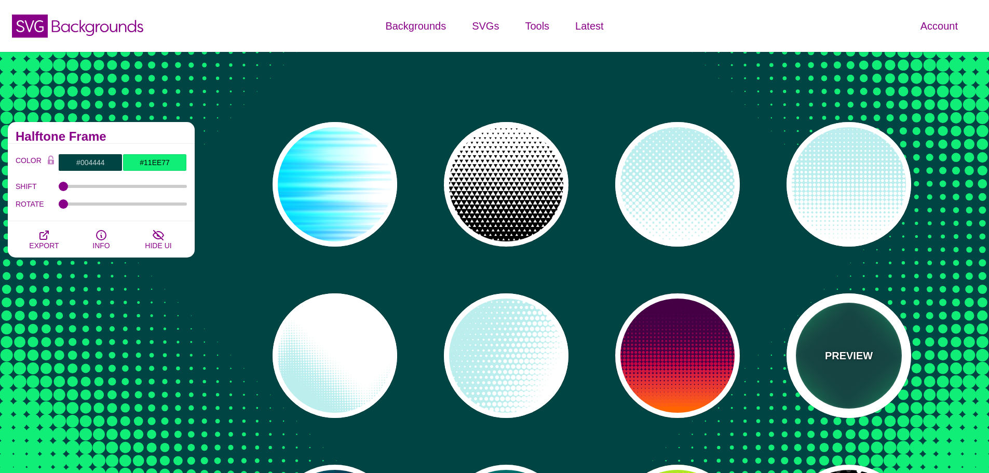
click at [881, 351] on div "PREVIEW" at bounding box center [849, 355] width 125 height 125
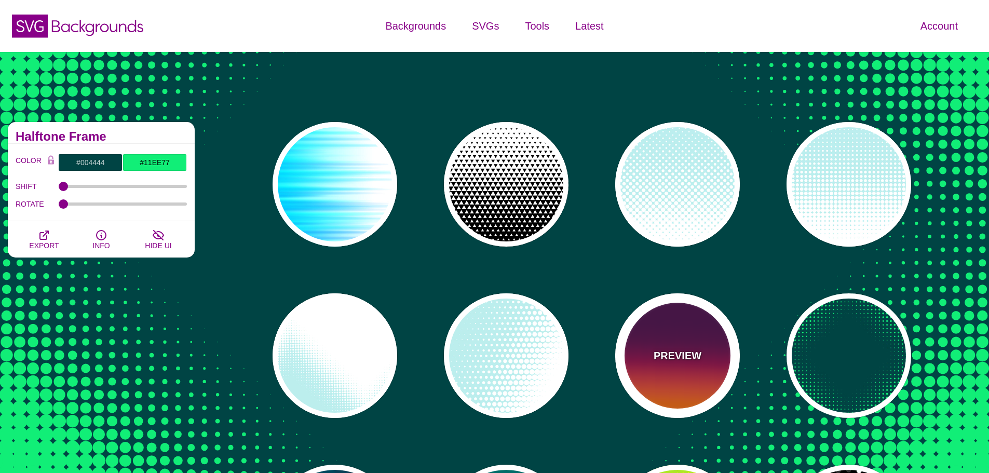
click at [697, 348] on p "PREVIEW" at bounding box center [678, 356] width 48 height 16
type input "#440044"
type input "#FF6600"
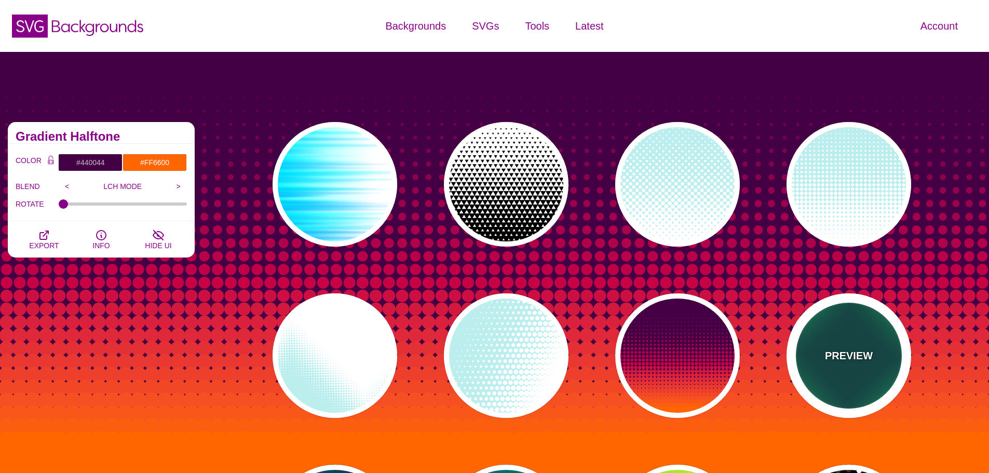
click at [832, 352] on p "PREVIEW" at bounding box center [849, 356] width 48 height 16
type input "#004444"
type input "#11EE77"
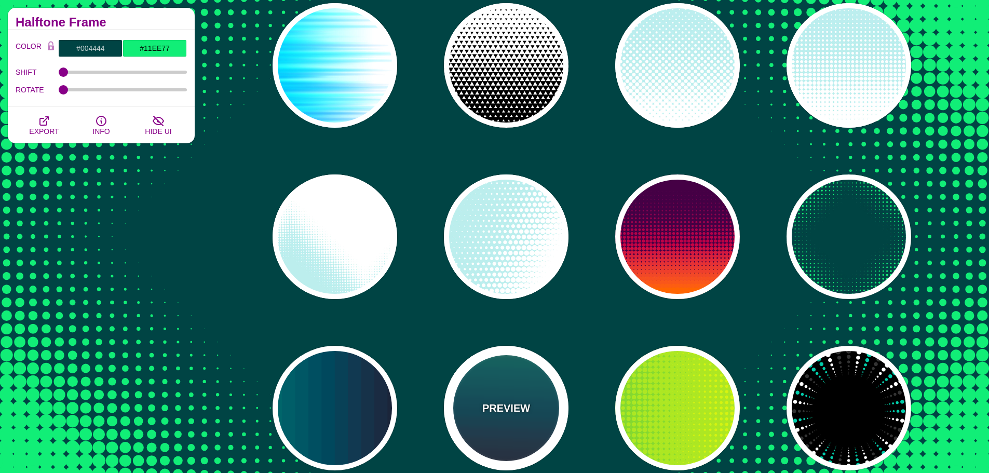
scroll to position [104, 0]
